Goal: Task Accomplishment & Management: Manage account settings

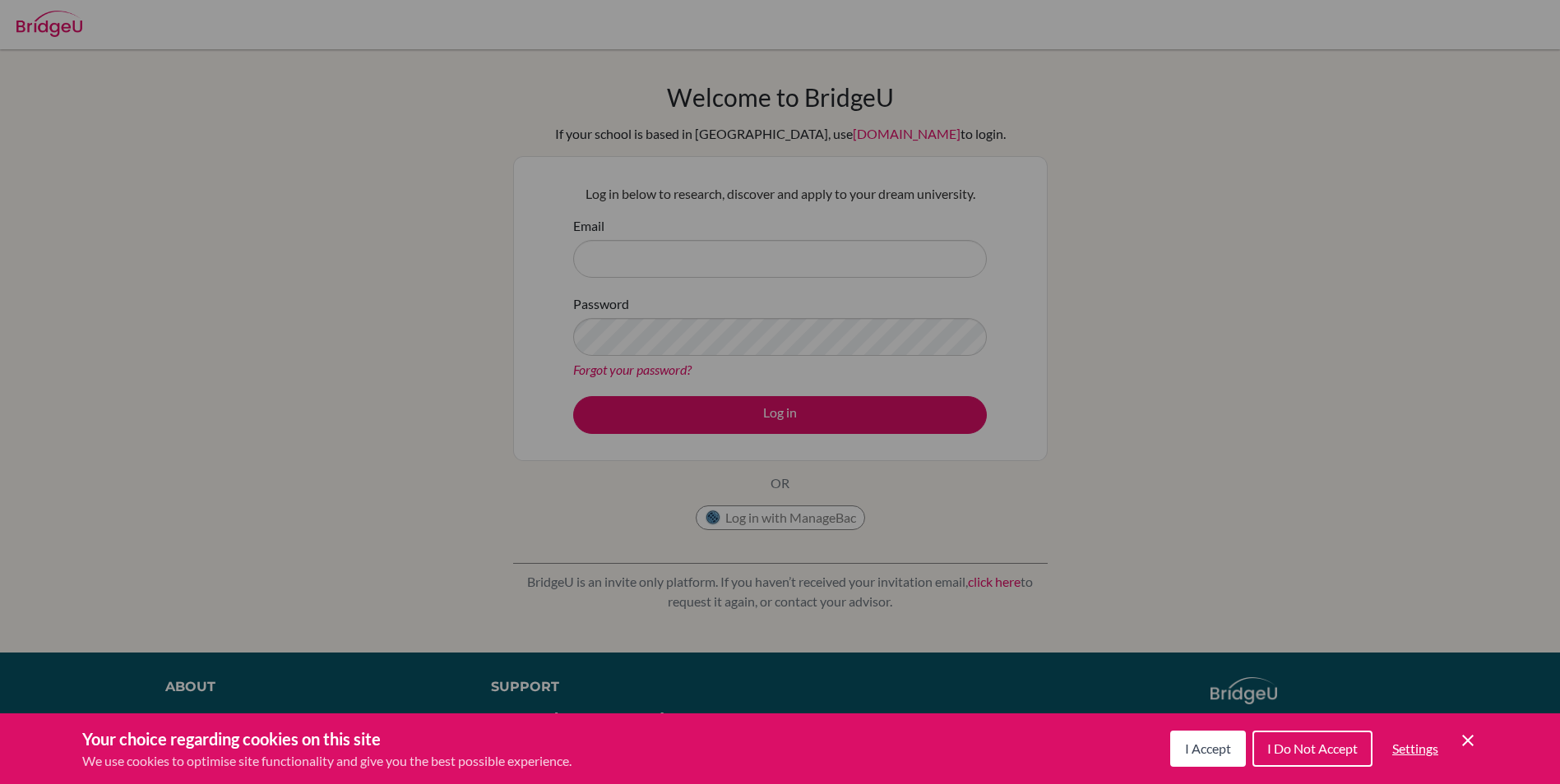
click at [1213, 751] on span "I Accept" at bounding box center [1207, 749] width 46 height 16
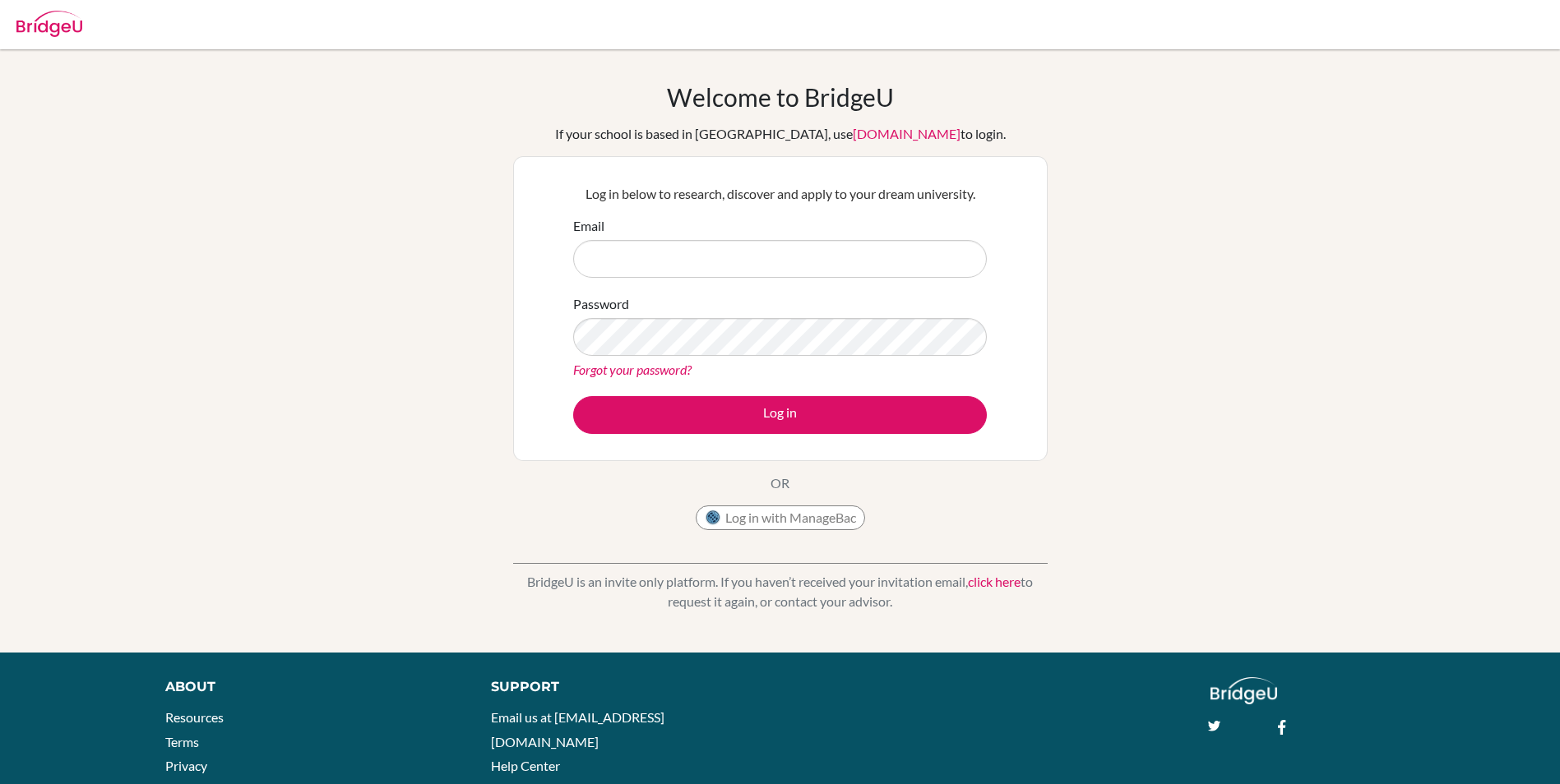
click at [617, 373] on link "Forgot your password?" at bounding box center [632, 370] width 118 height 16
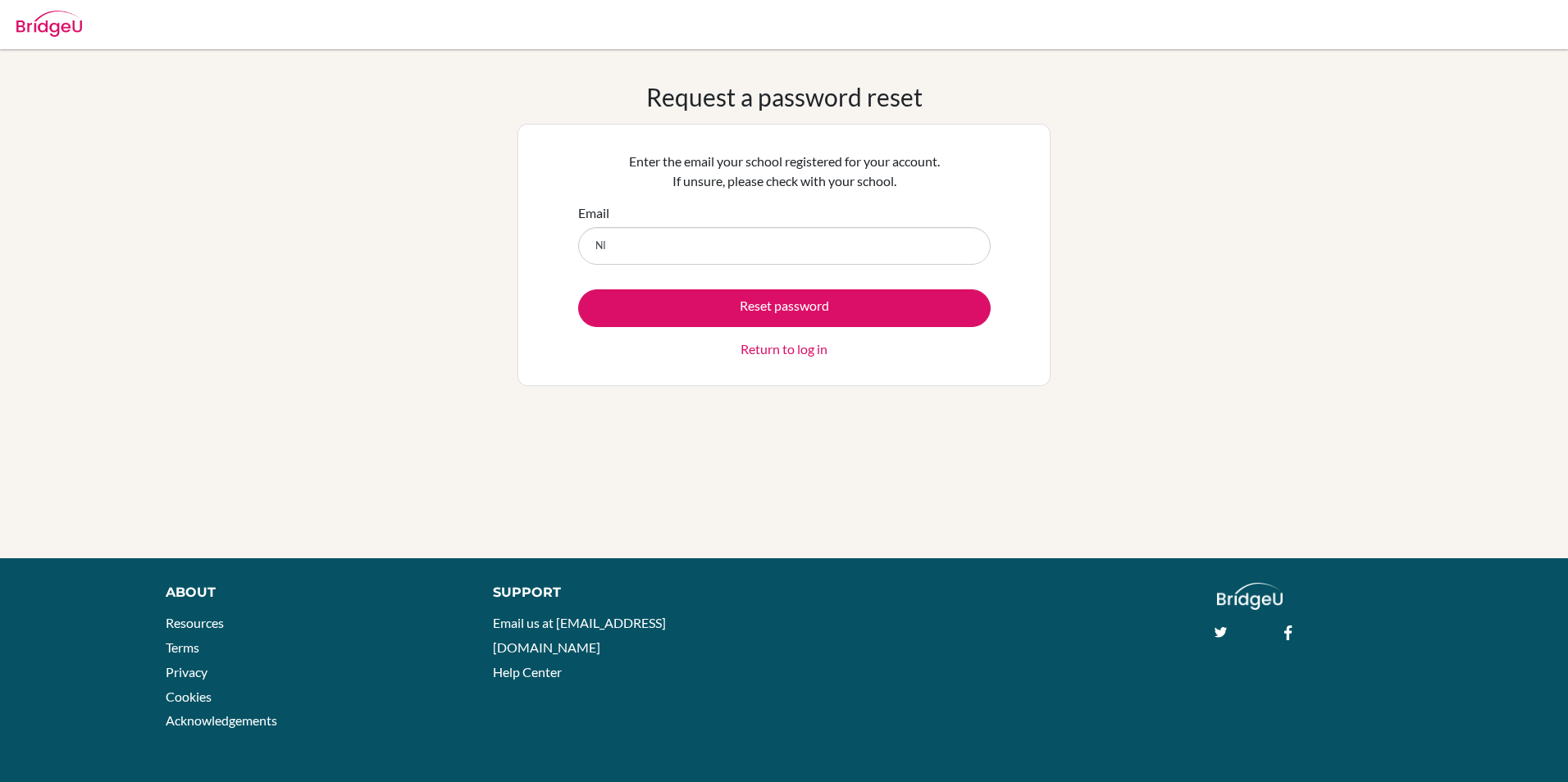
type input "N"
type input "n"
click at [763, 247] on input "nihaal6554@gmail.onmicros" at bounding box center [785, 245] width 413 height 38
type input "[EMAIL_ADDRESS][DOMAIN_NAME]"
click at [579, 289] on button "Reset password" at bounding box center [785, 308] width 413 height 38
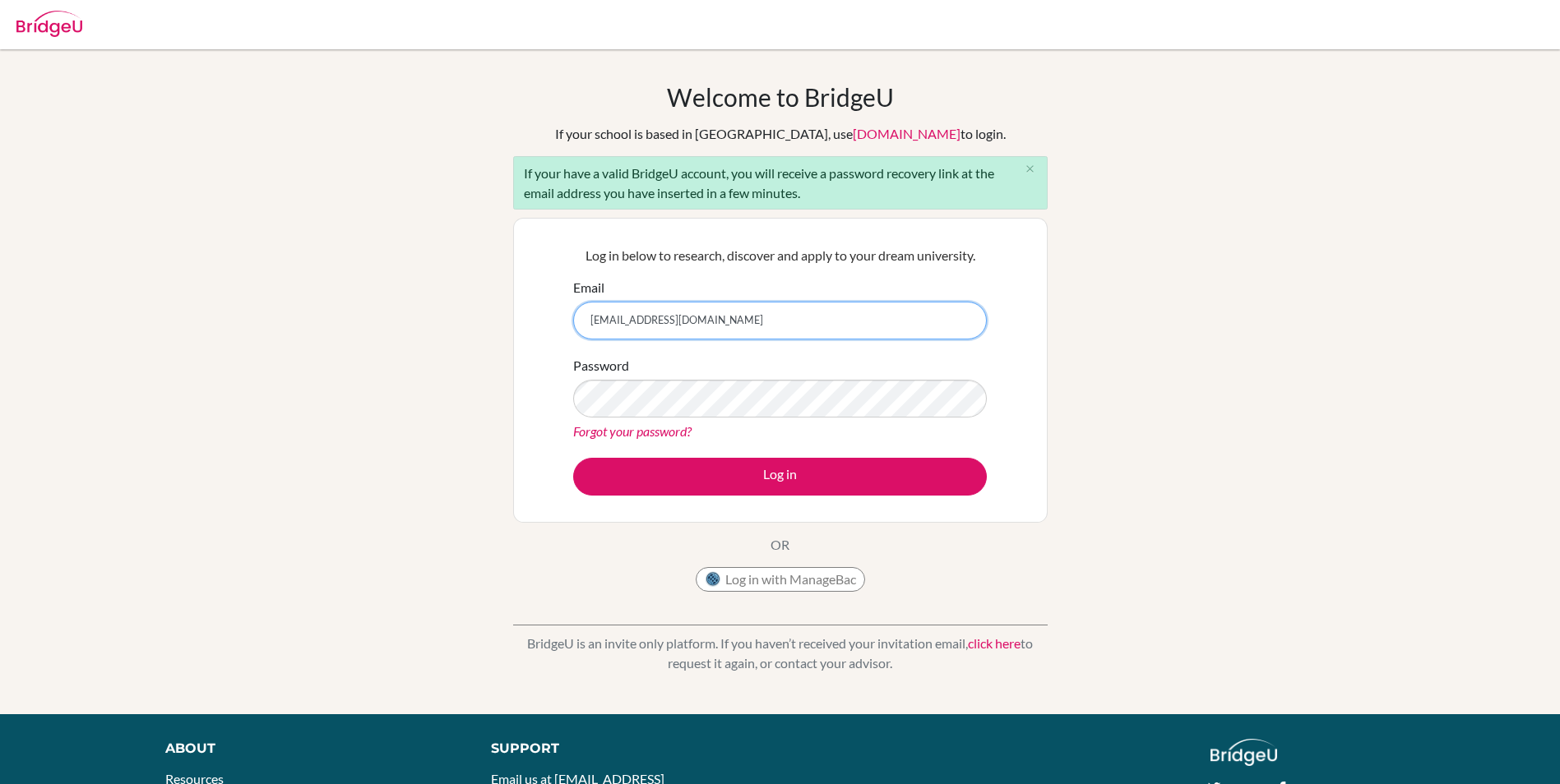
click at [675, 324] on input "nihaal6554@gmail.onmicrosoft.com" at bounding box center [780, 320] width 414 height 38
type input "nihaal6554@vivekhighschool.onmicrosoft.com"
click at [625, 434] on link "Forgot your password?" at bounding box center [632, 432] width 118 height 16
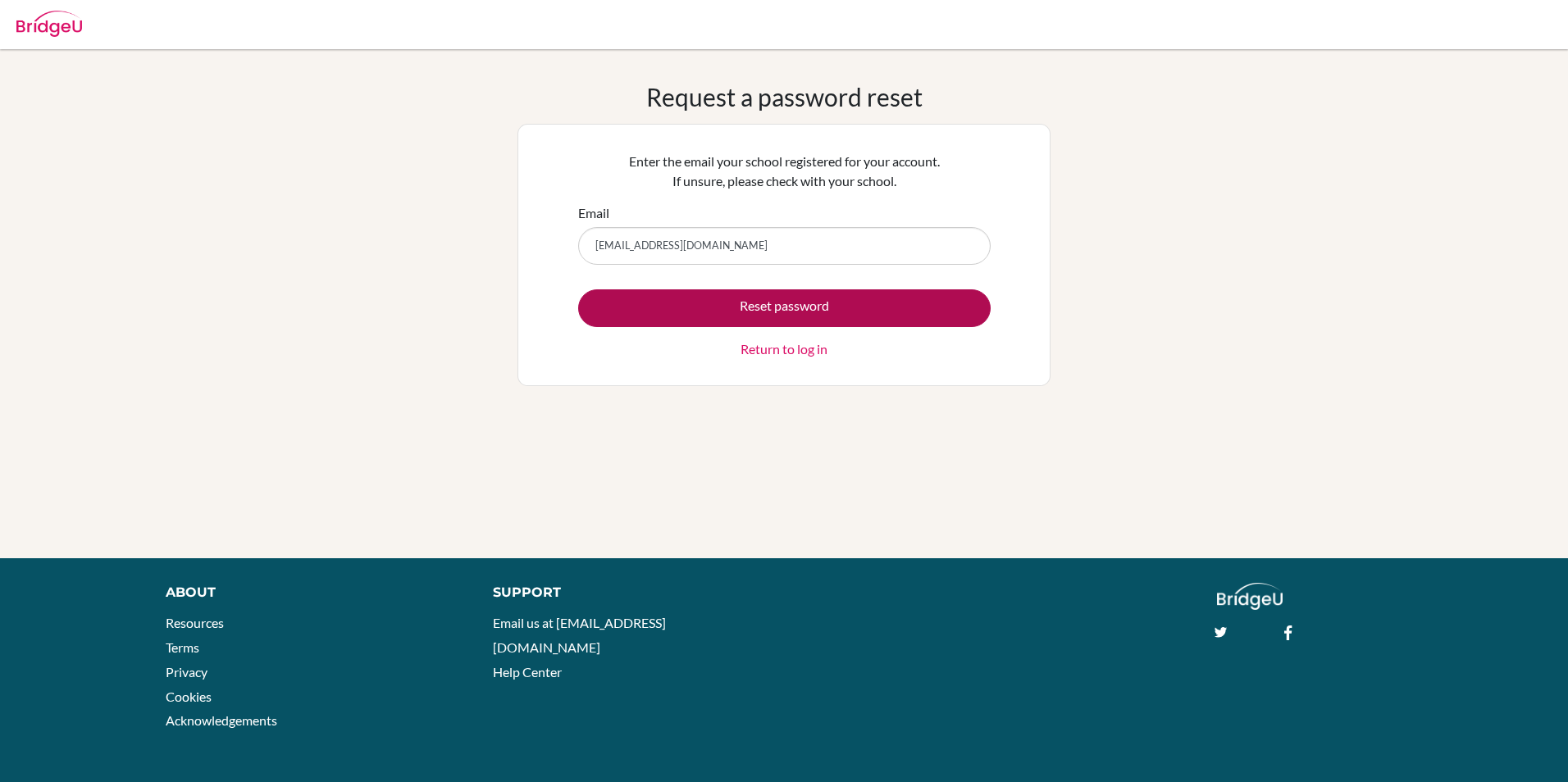
type input "nihaal6554@vivekhighschool.onmicrosoft.com"
click at [753, 319] on button "Reset password" at bounding box center [785, 308] width 413 height 38
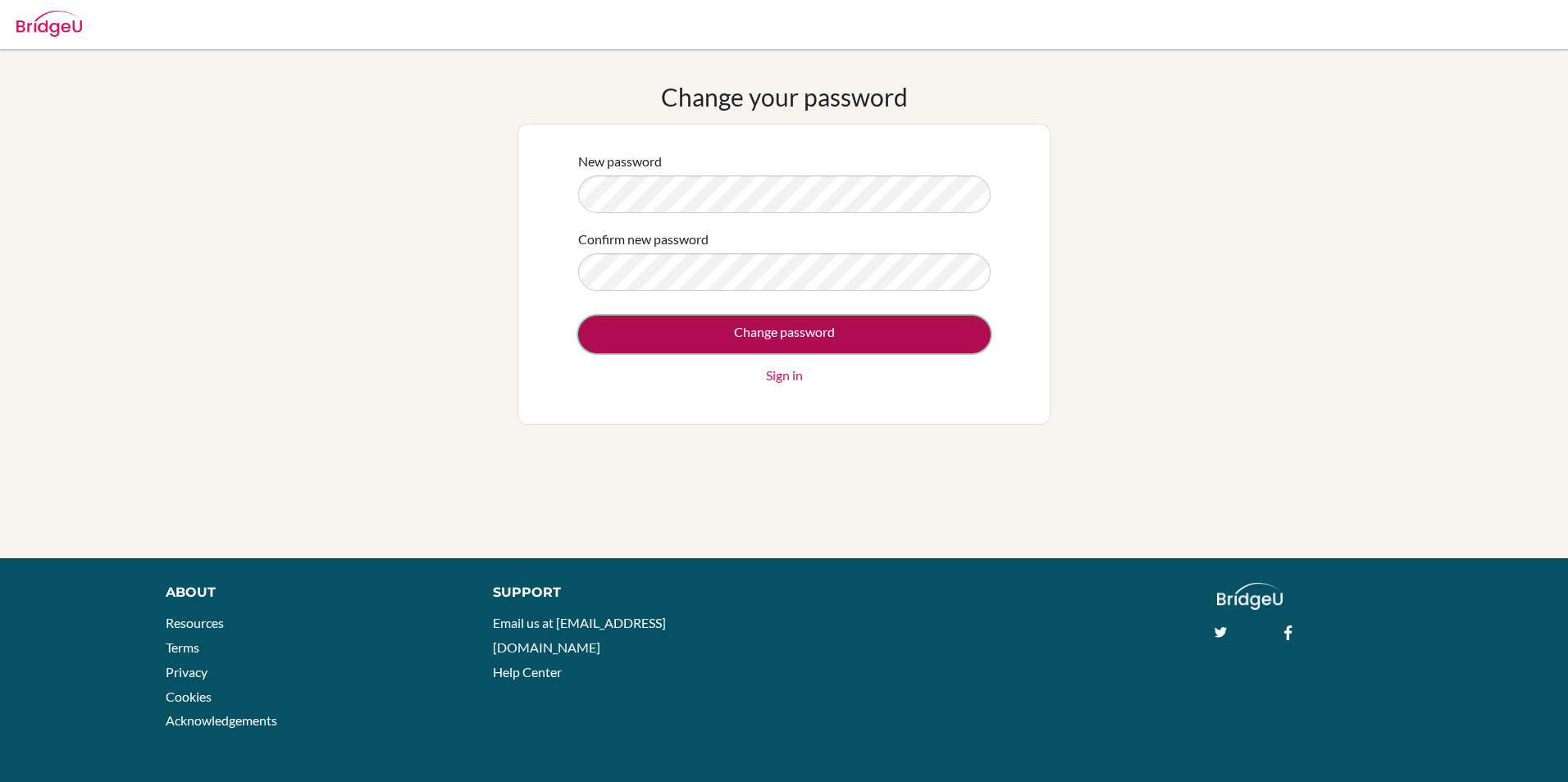
click at [826, 344] on input "Change password" at bounding box center [785, 334] width 413 height 38
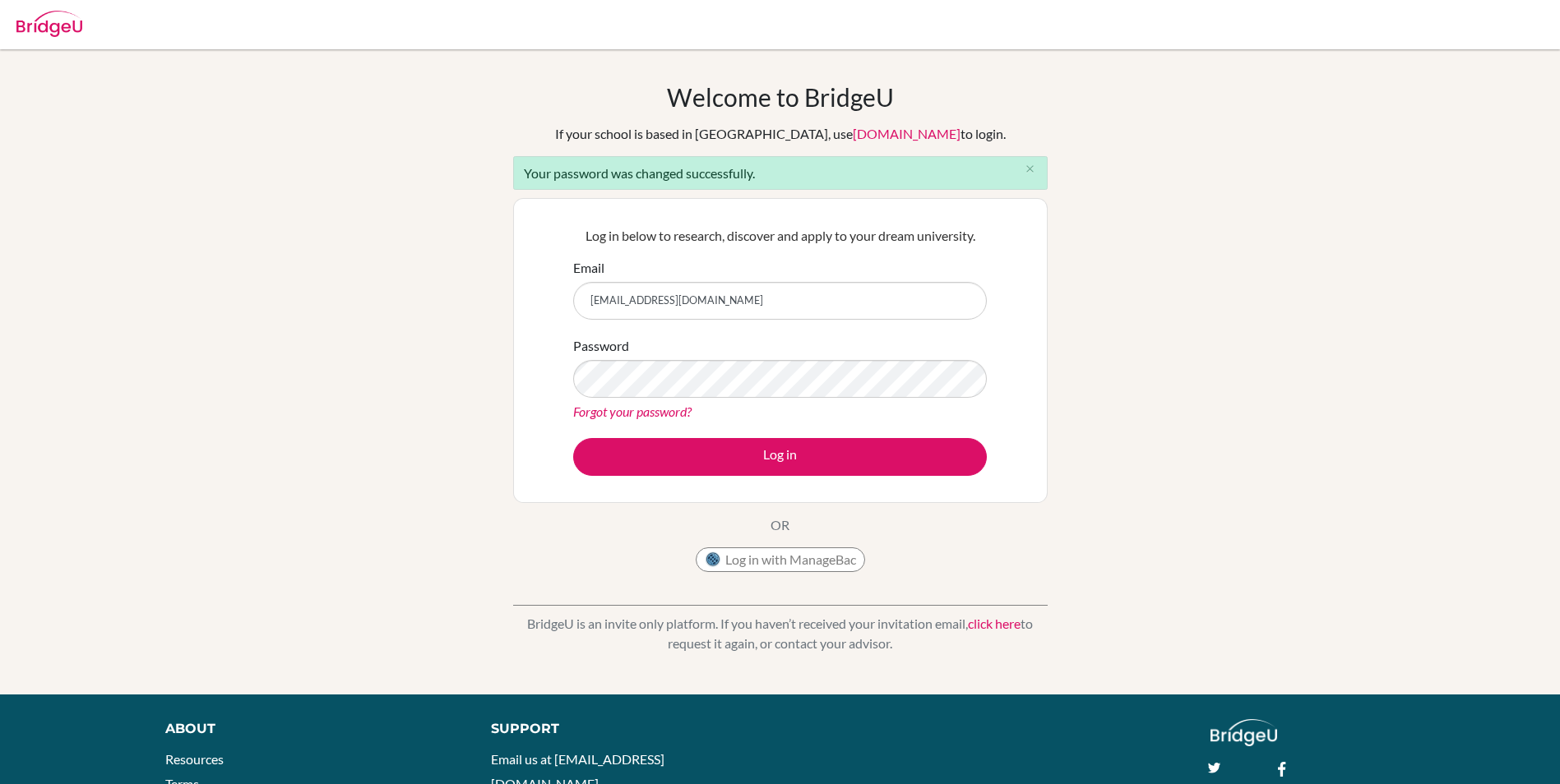
type input "[EMAIL_ADDRESS][DOMAIN_NAME]"
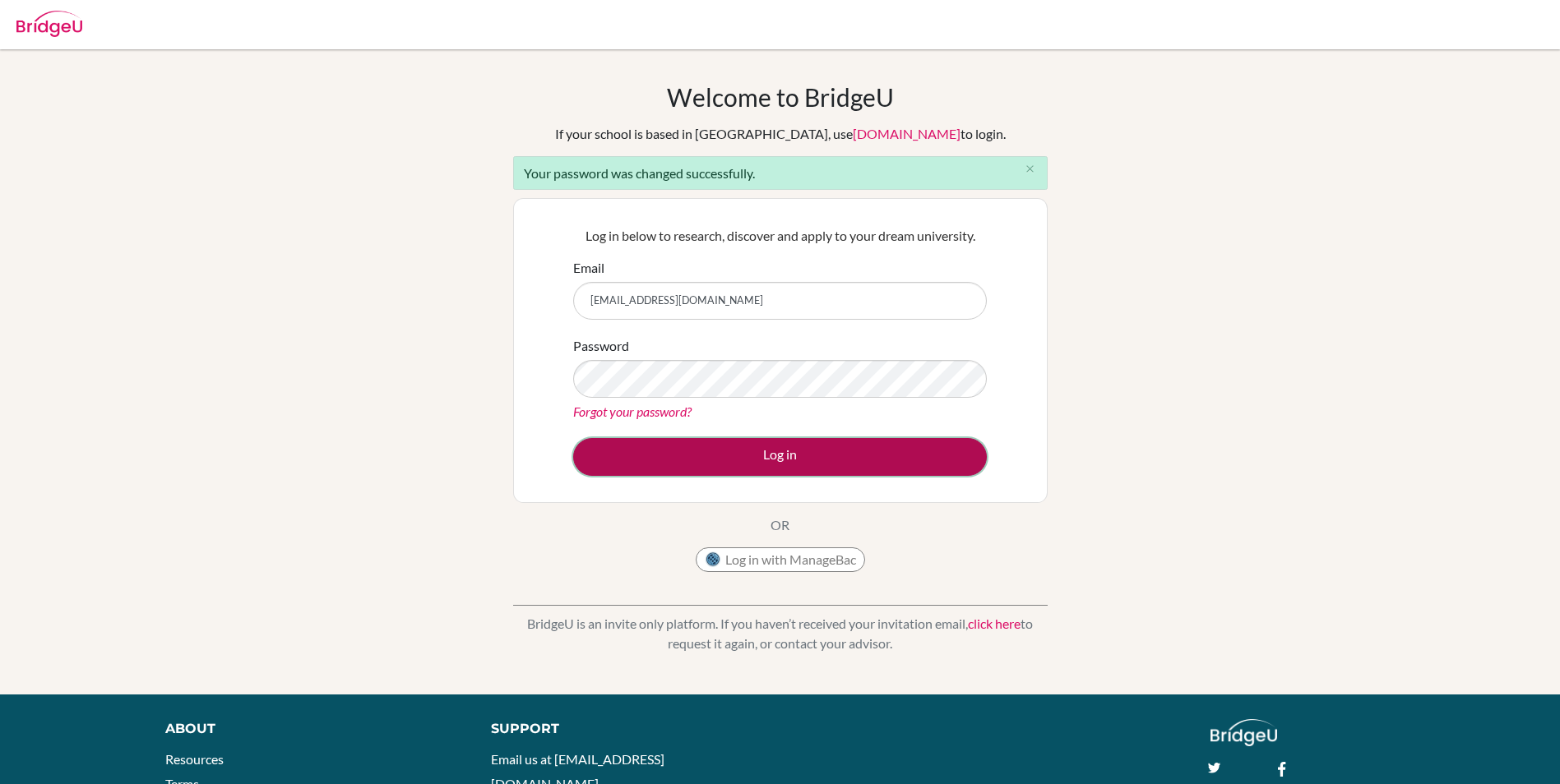
click at [899, 466] on button "Log in" at bounding box center [780, 457] width 414 height 38
